Goal: Transaction & Acquisition: Purchase product/service

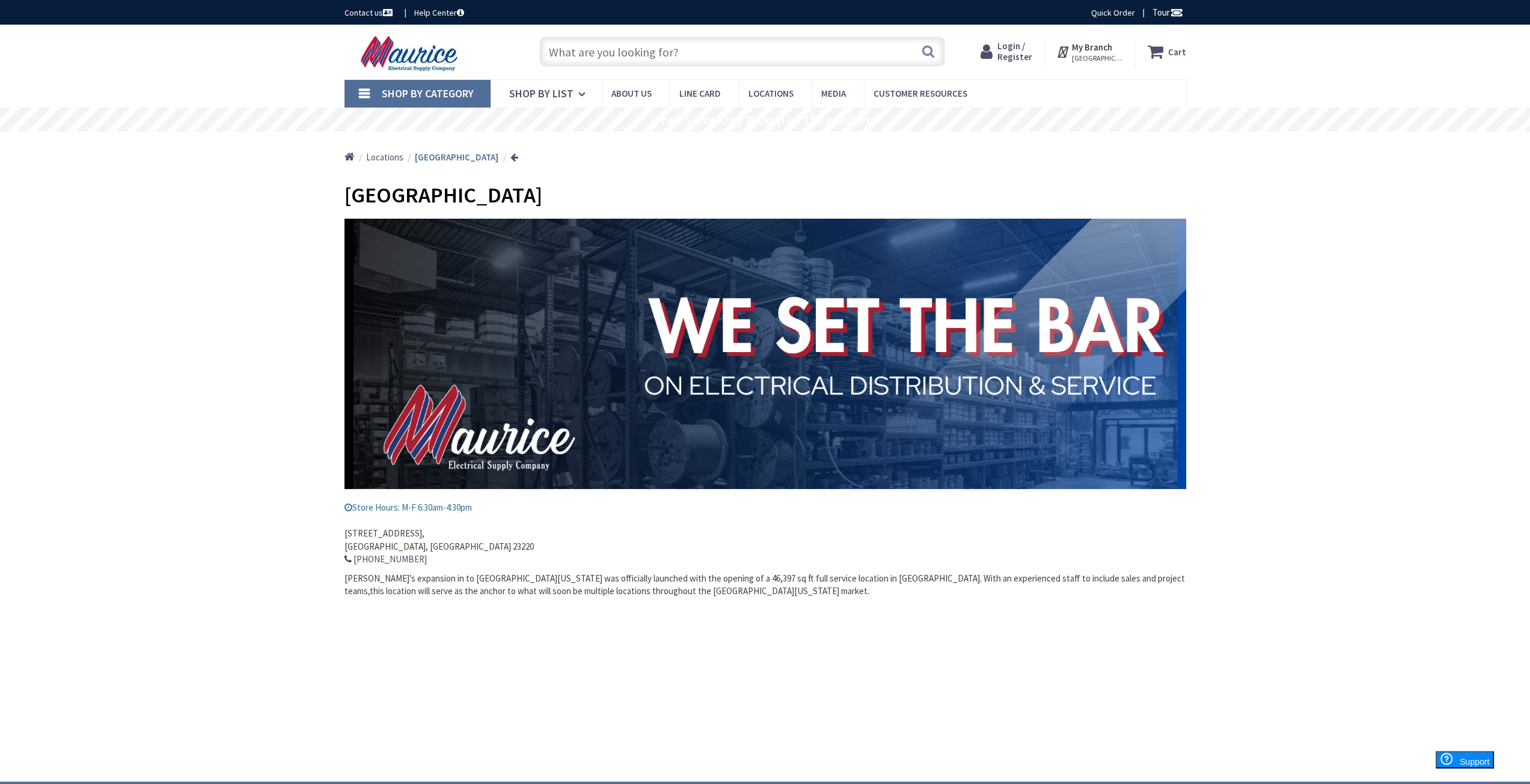
click at [1028, 54] on span "Login / Register" at bounding box center [1015, 51] width 35 height 22
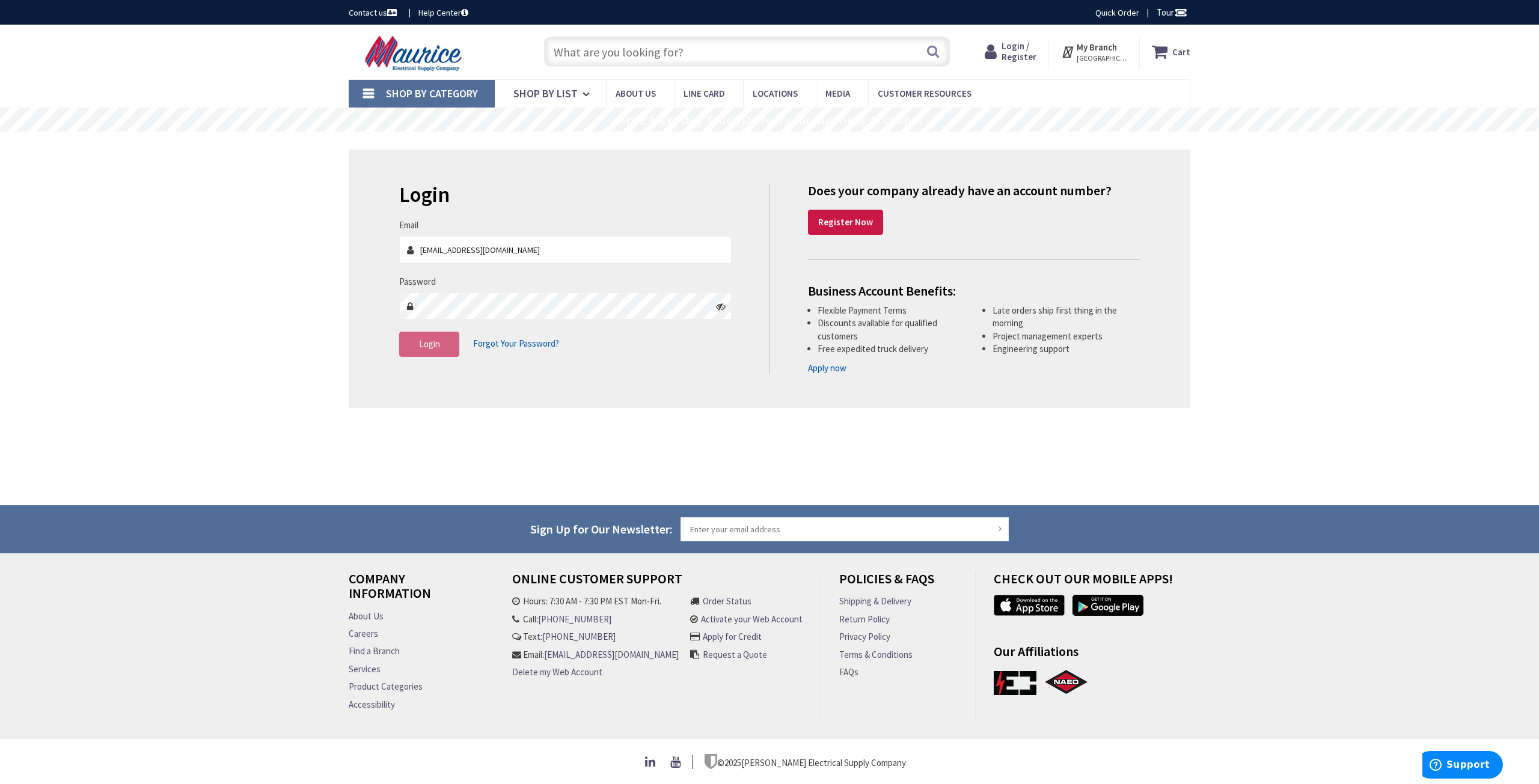
type input "[EMAIL_ADDRESS][DOMAIN_NAME]"
click at [408, 303] on icon at bounding box center [410, 306] width 10 height 10
click at [413, 304] on icon at bounding box center [410, 306] width 10 height 10
click at [719, 305] on icon at bounding box center [721, 306] width 10 height 10
click at [434, 347] on span "Login" at bounding box center [430, 344] width 21 height 11
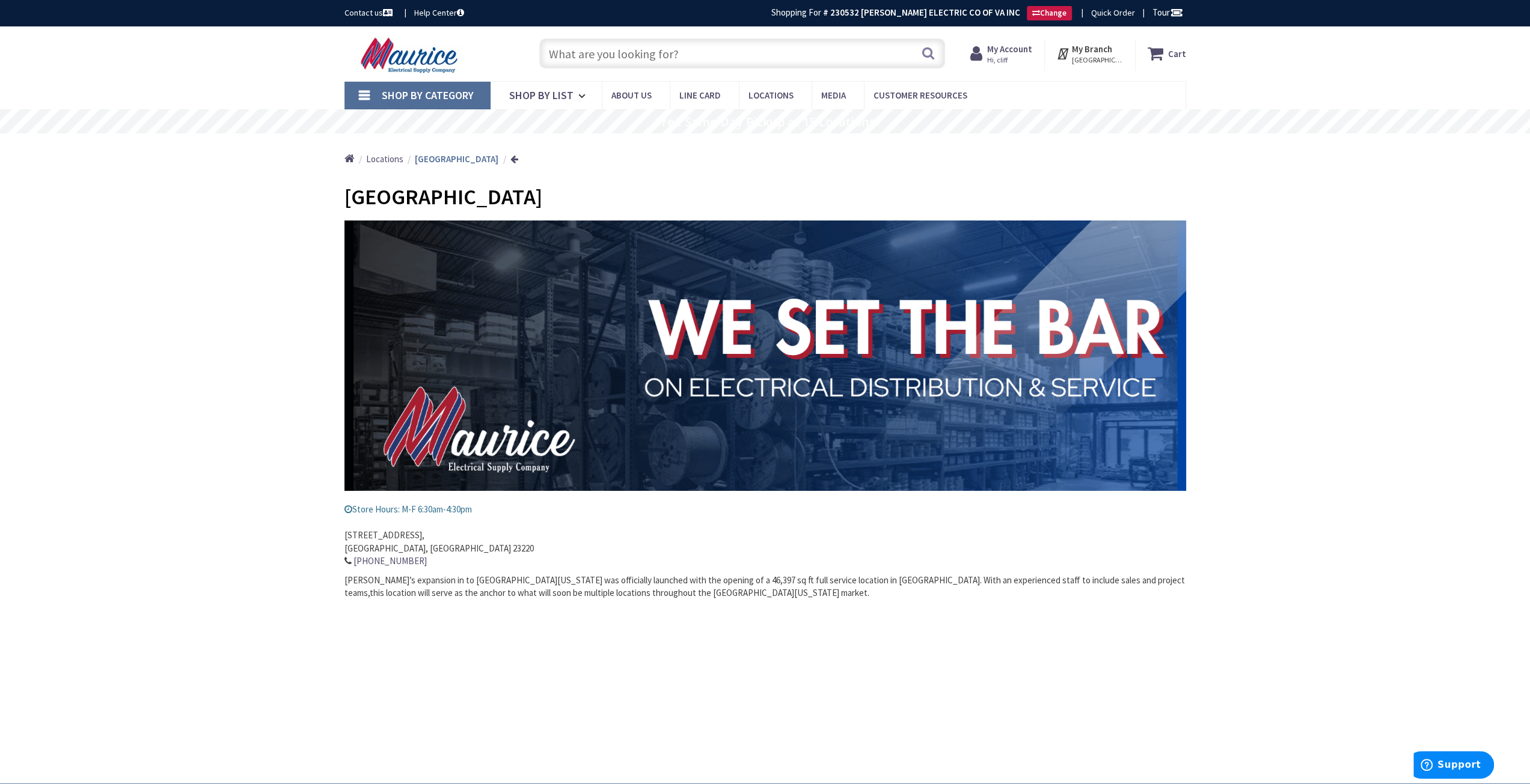
click at [347, 157] on link "Home" at bounding box center [349, 159] width 11 height 15
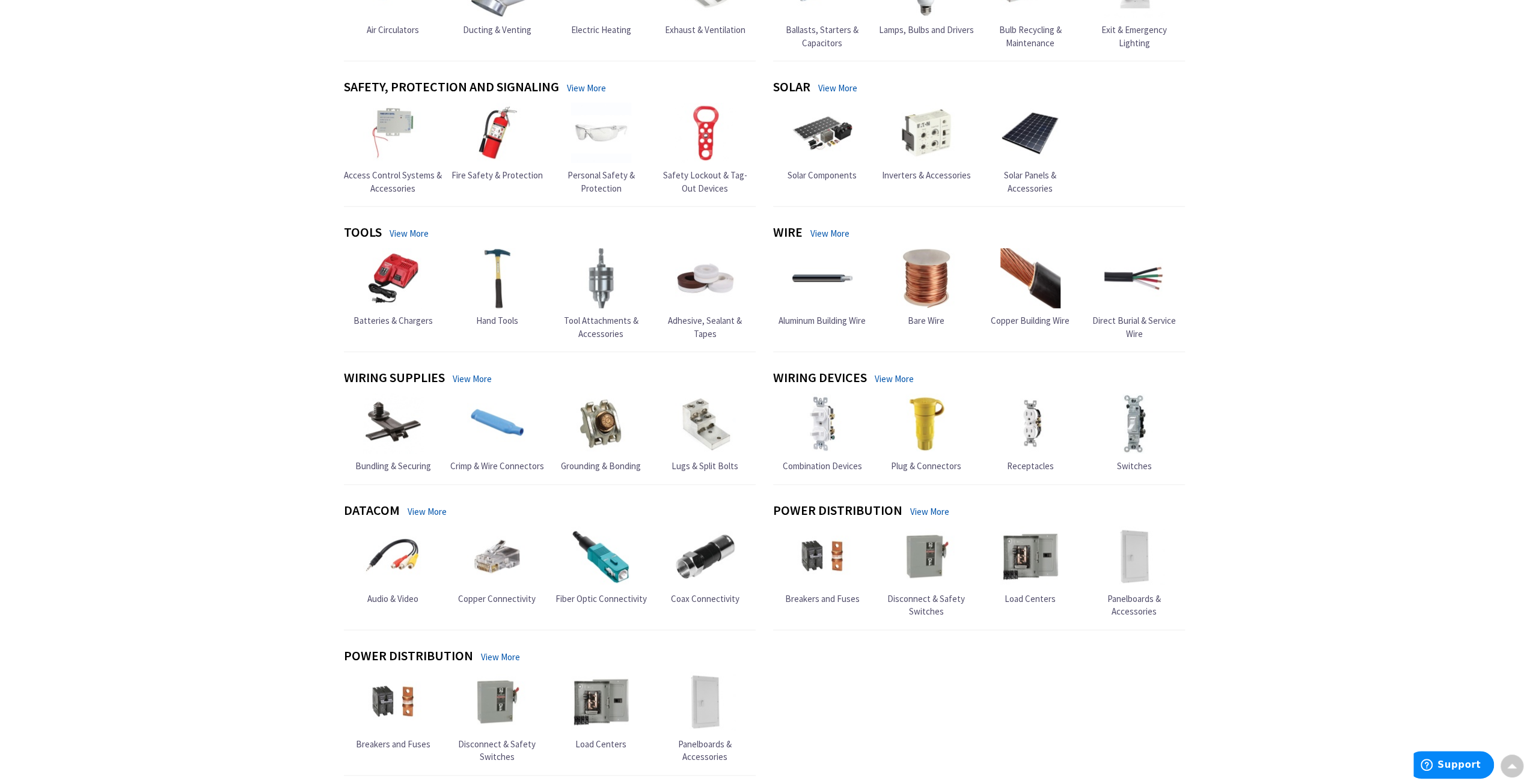
scroll to position [841, 0]
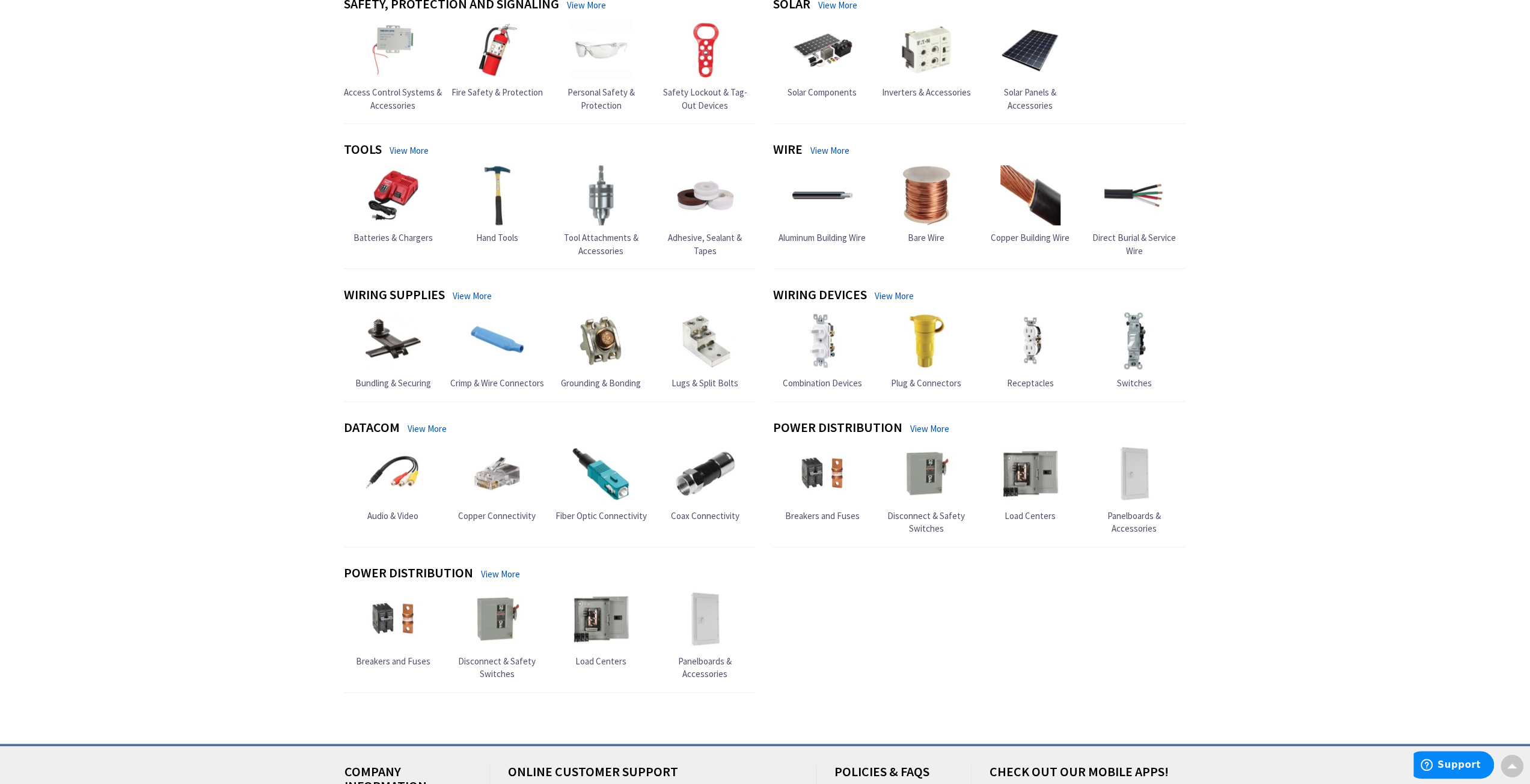
click at [926, 423] on link "View More" at bounding box center [929, 429] width 39 height 12
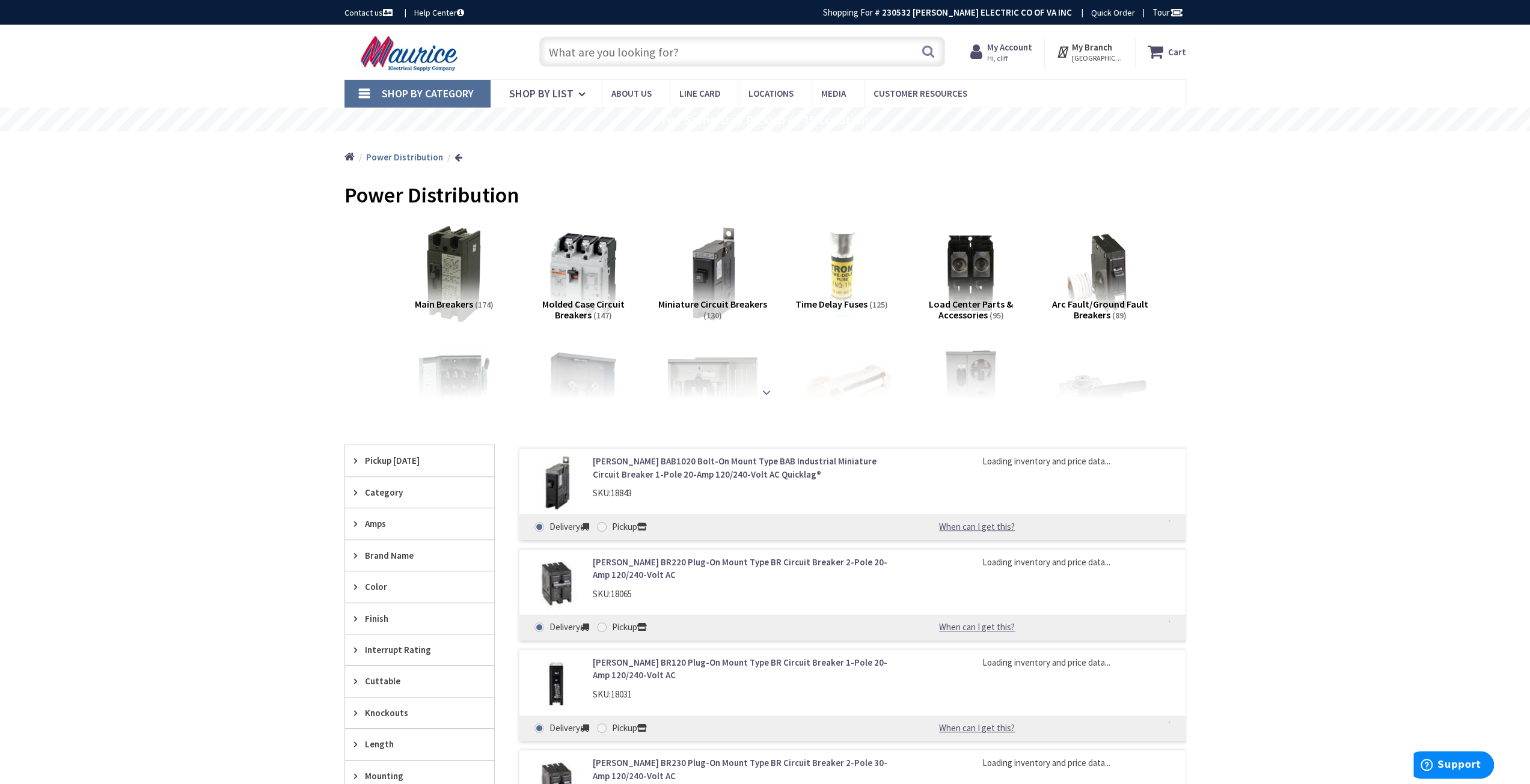
click at [766, 389] on strong at bounding box center [766, 392] width 14 height 13
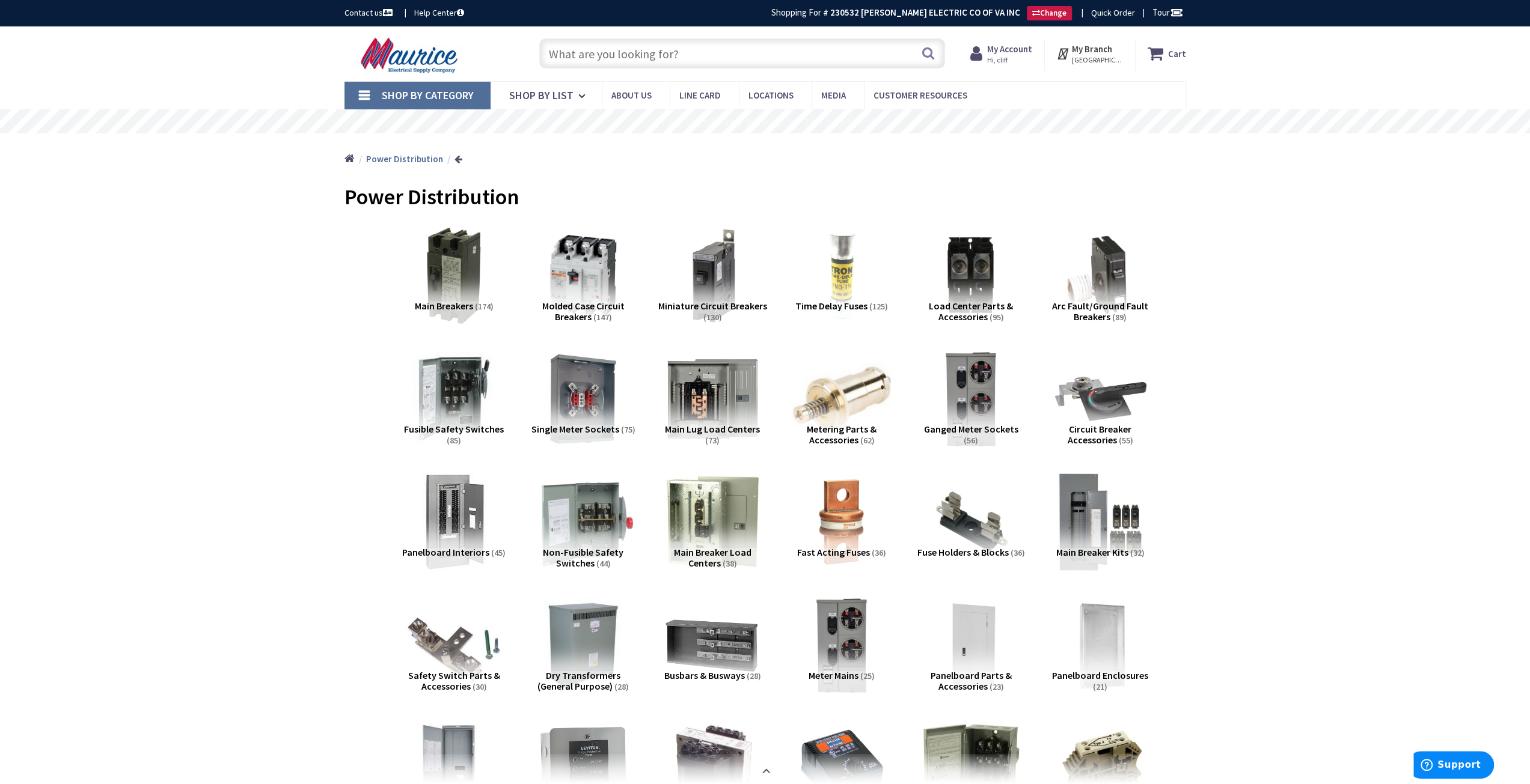
click at [585, 531] on img at bounding box center [583, 522] width 109 height 109
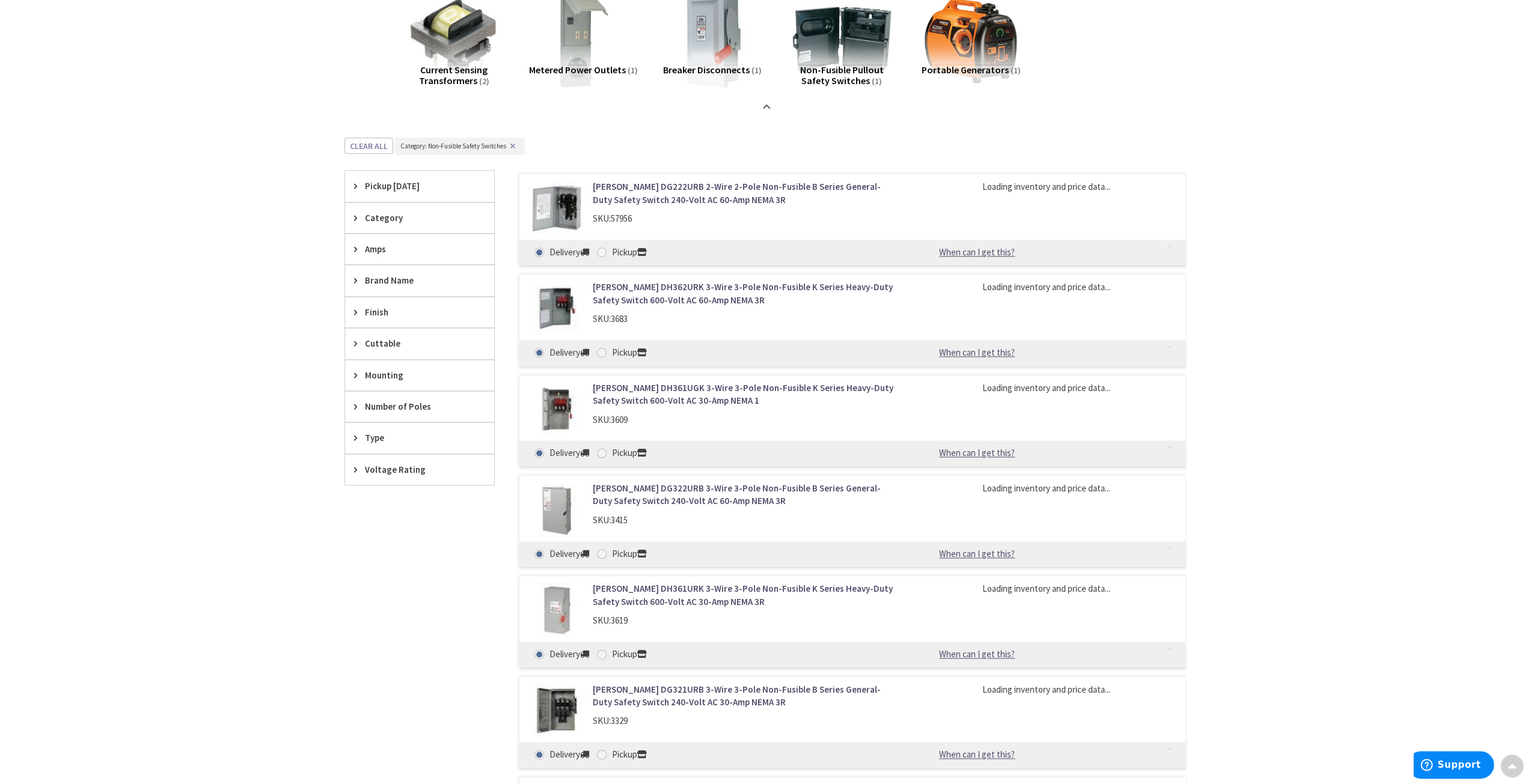
scroll to position [1482, 0]
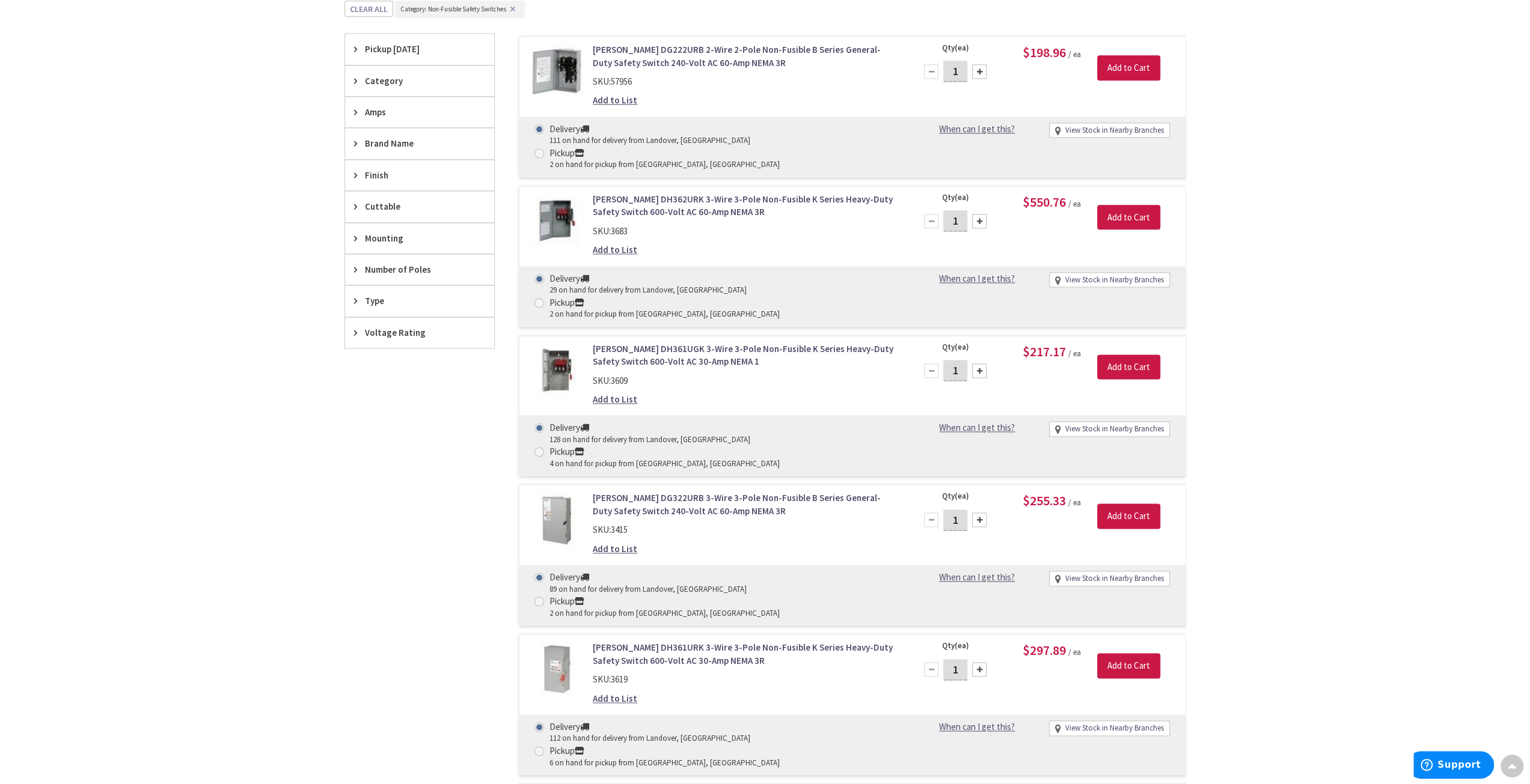
click at [397, 106] on span "Amps" at bounding box center [413, 112] width 98 height 12
click at [402, 151] on span "30 Amp" at bounding box center [419, 156] width 149 height 20
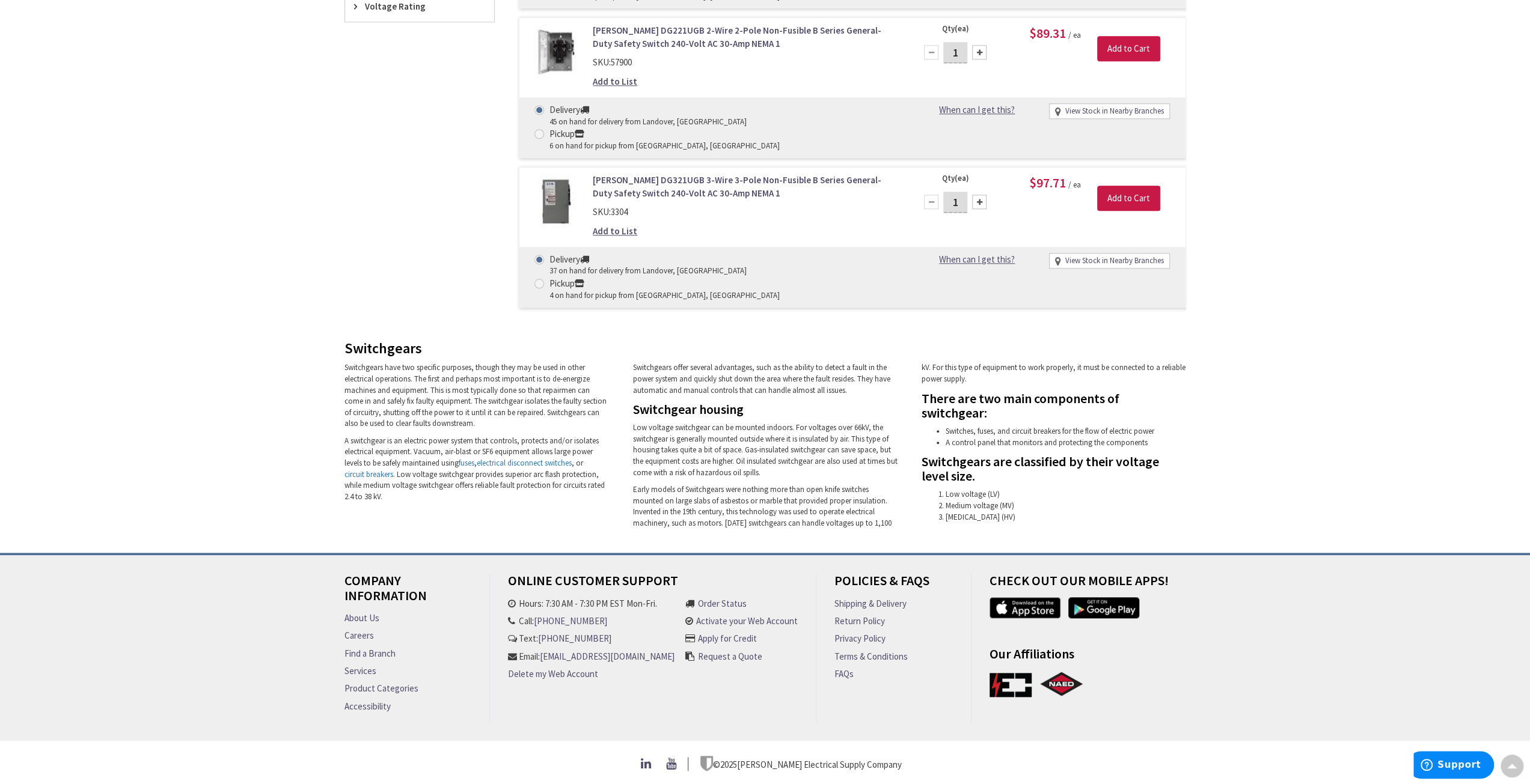
scroll to position [620, 0]
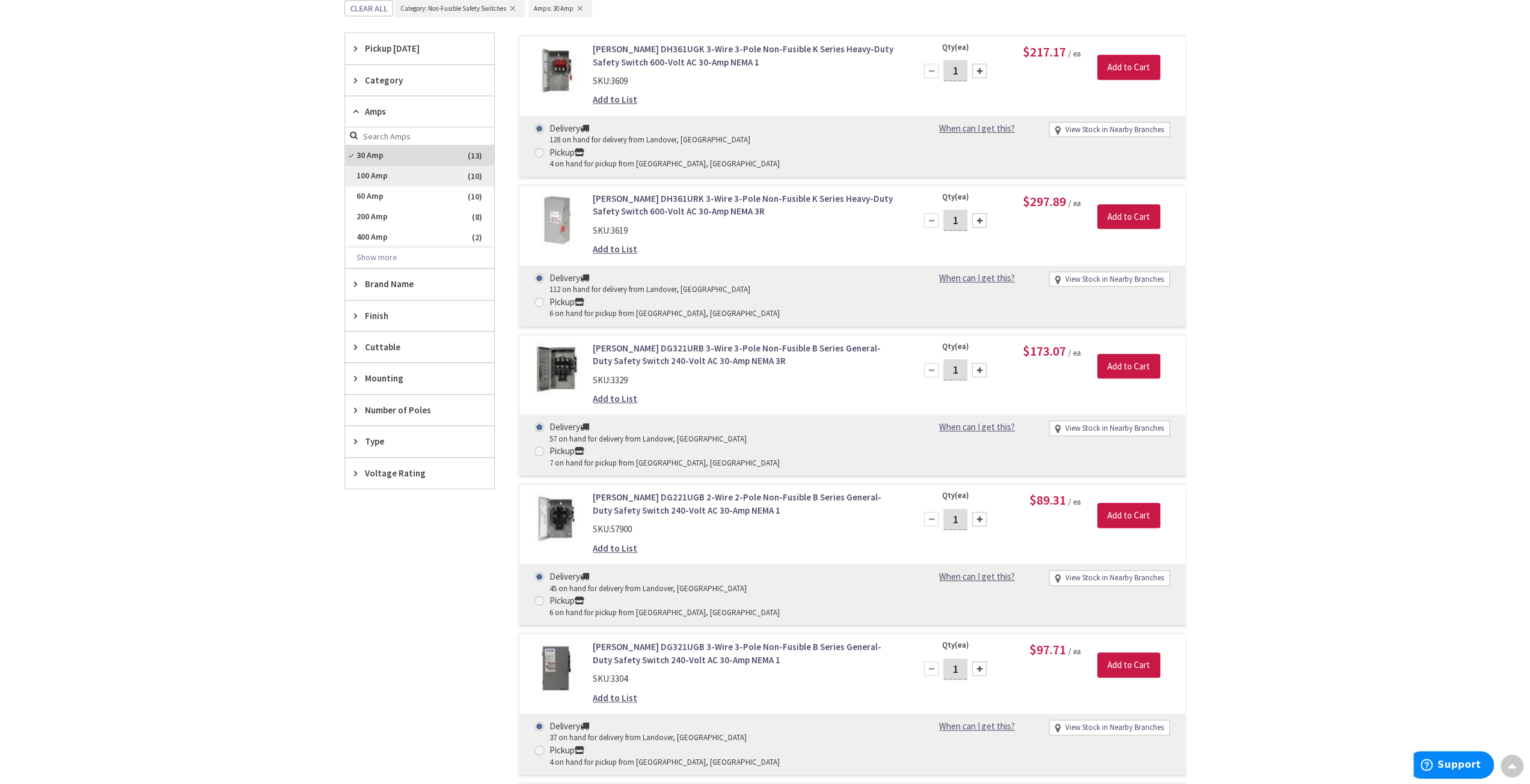
click at [400, 169] on span "100 Amp" at bounding box center [419, 175] width 149 height 20
click at [408, 153] on span "30 Amp" at bounding box center [419, 155] width 149 height 20
